Goal: Navigation & Orientation: Find specific page/section

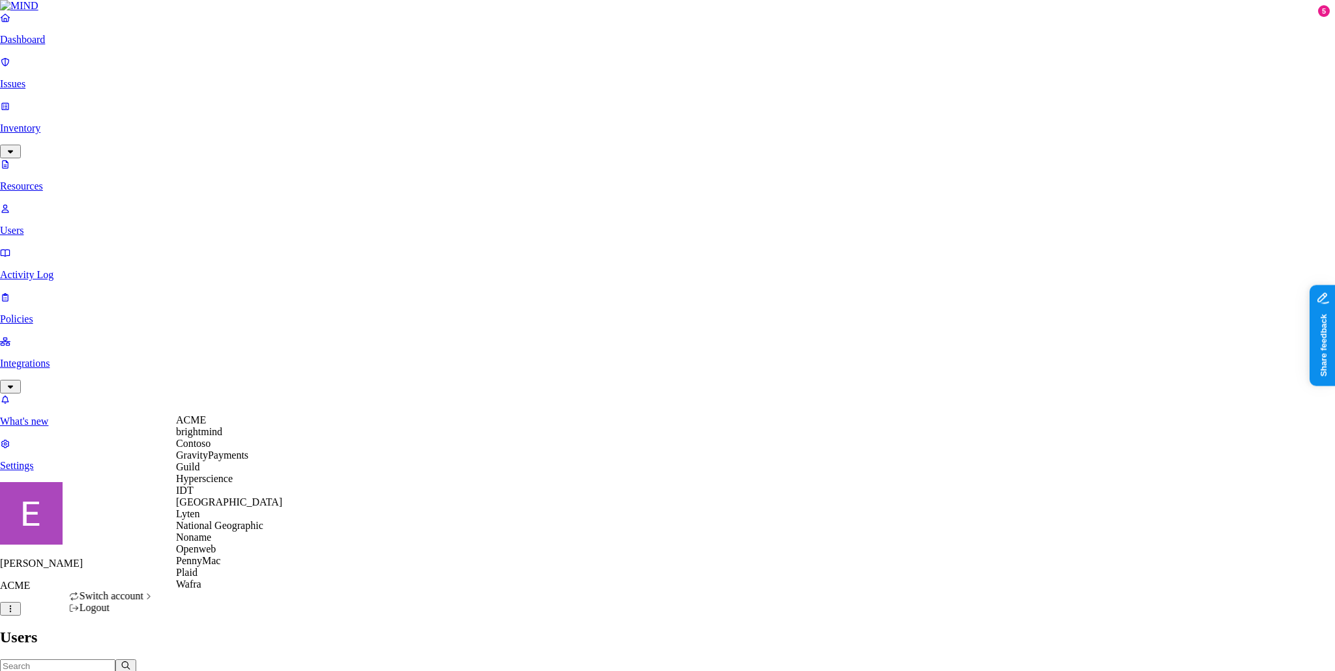
scroll to position [10, 0]
click at [236, 531] on span "National Geographic" at bounding box center [219, 525] width 87 height 11
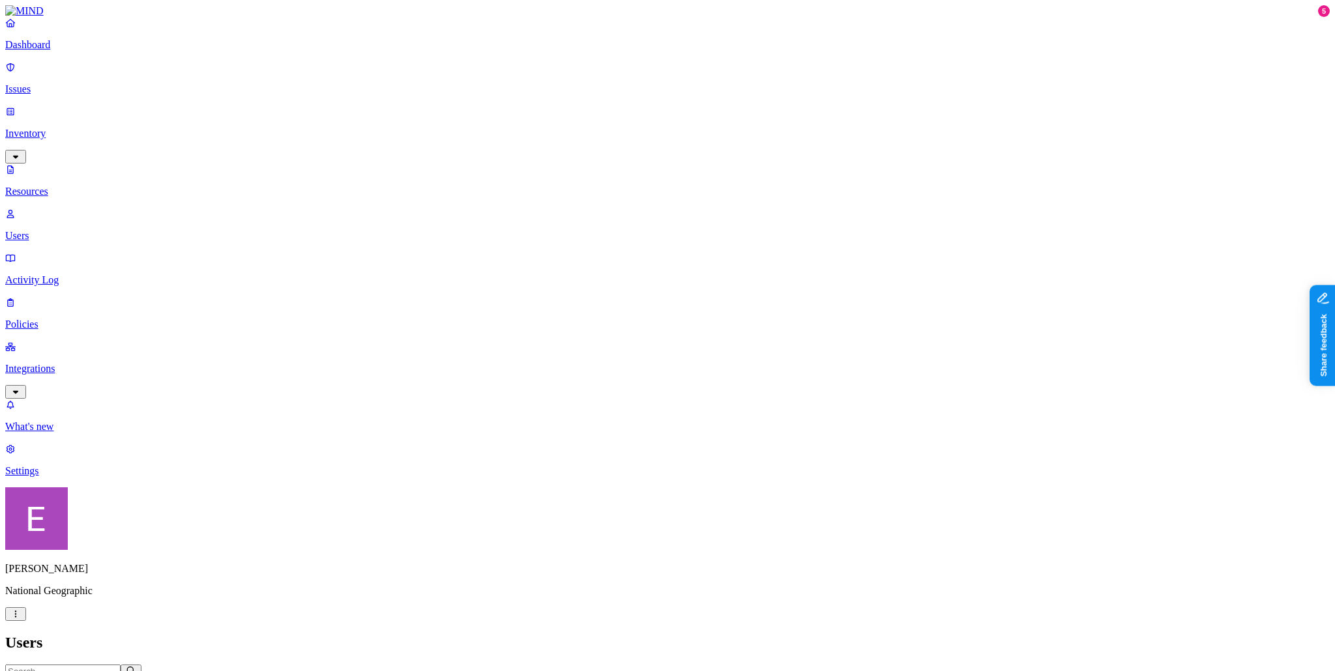
click at [57, 51] on link "Dashboard" at bounding box center [667, 34] width 1325 height 34
